Goal: Task Accomplishment & Management: Use online tool/utility

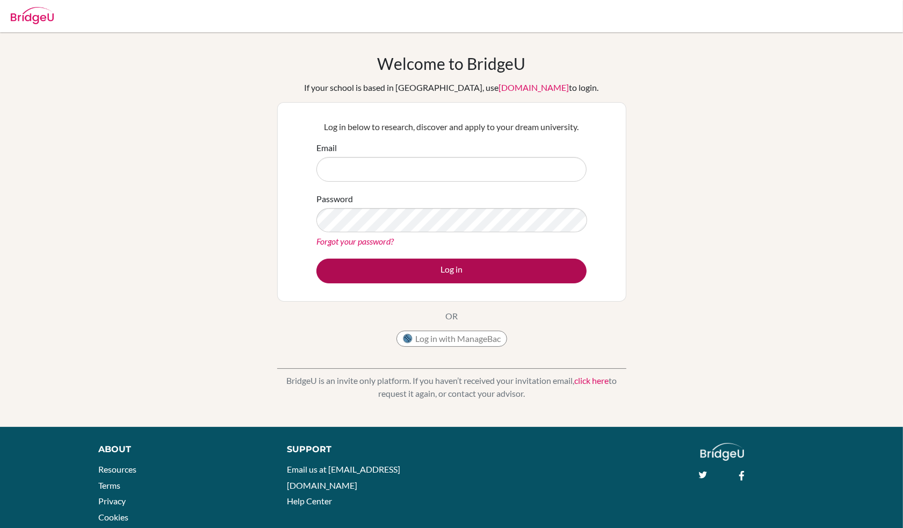
type input "[PERSON_NAME][EMAIL_ADDRESS][PERSON_NAME][DOMAIN_NAME]"
click at [459, 271] on button "Log in" at bounding box center [452, 270] width 270 height 25
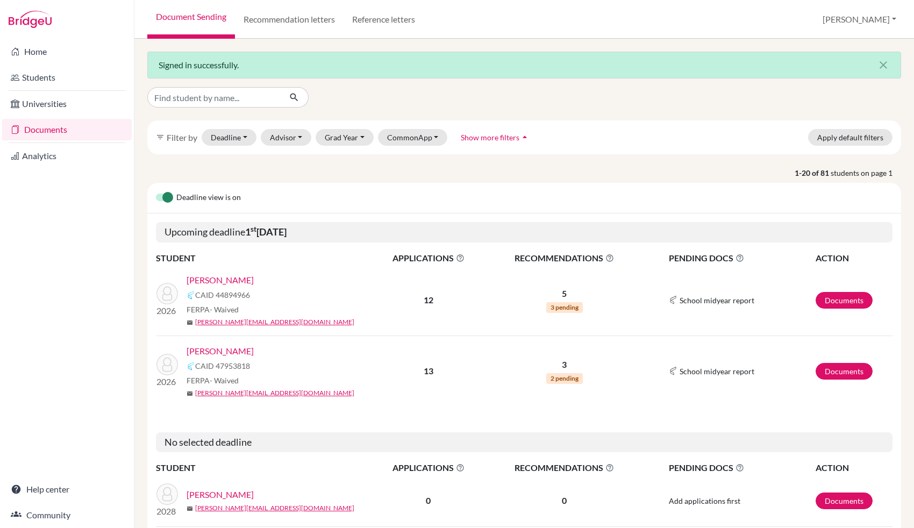
click at [240, 348] on link "[PERSON_NAME]" at bounding box center [219, 350] width 67 height 13
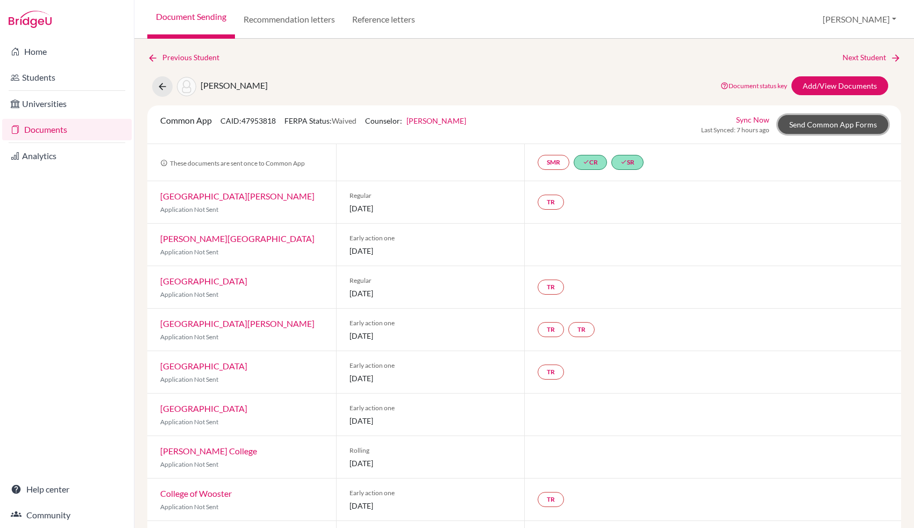
click at [839, 122] on link "Send Common App Forms" at bounding box center [833, 124] width 110 height 19
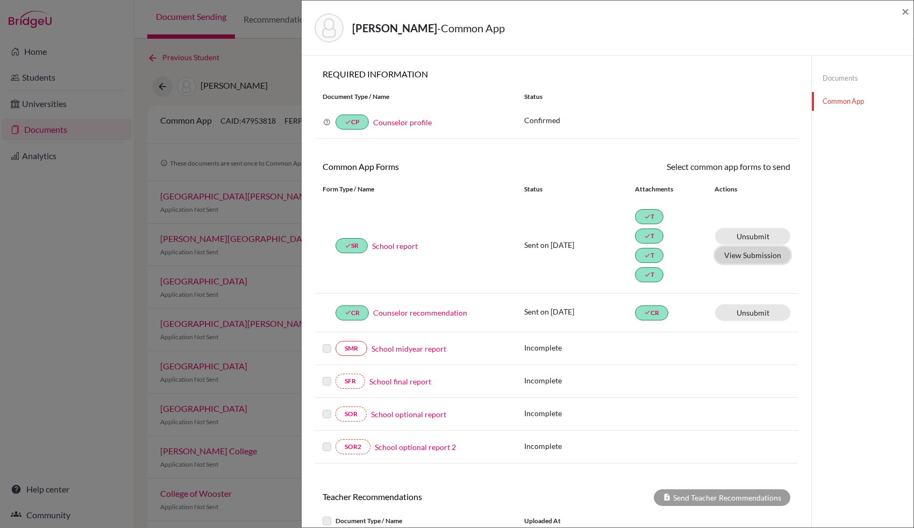
click at [744, 254] on button "View Submission" at bounding box center [752, 255] width 75 height 17
click at [257, 60] on div "[PERSON_NAME] - Common App × × REQUIRED INFORMATION Document Type / Name Status…" at bounding box center [457, 264] width 914 height 528
click at [904, 12] on span "×" at bounding box center [905, 11] width 8 height 16
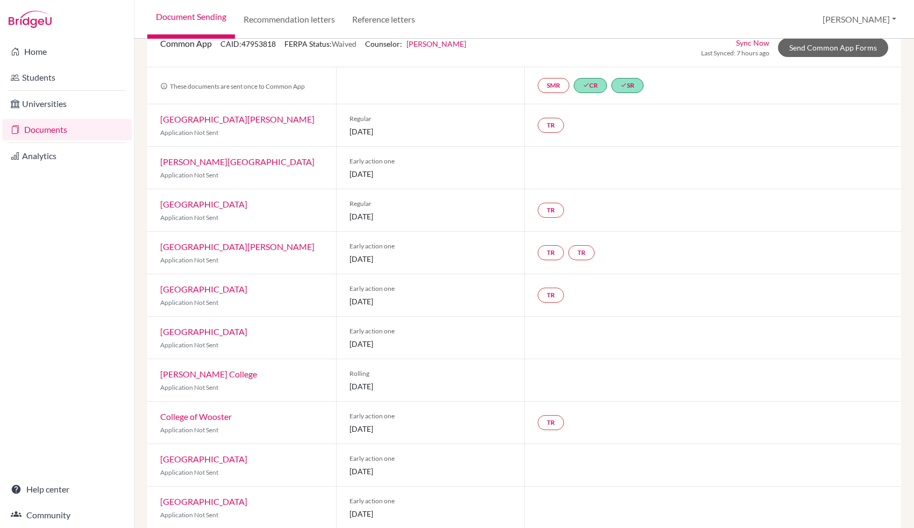
scroll to position [48, 0]
